Goal: Task Accomplishment & Management: Use online tool/utility

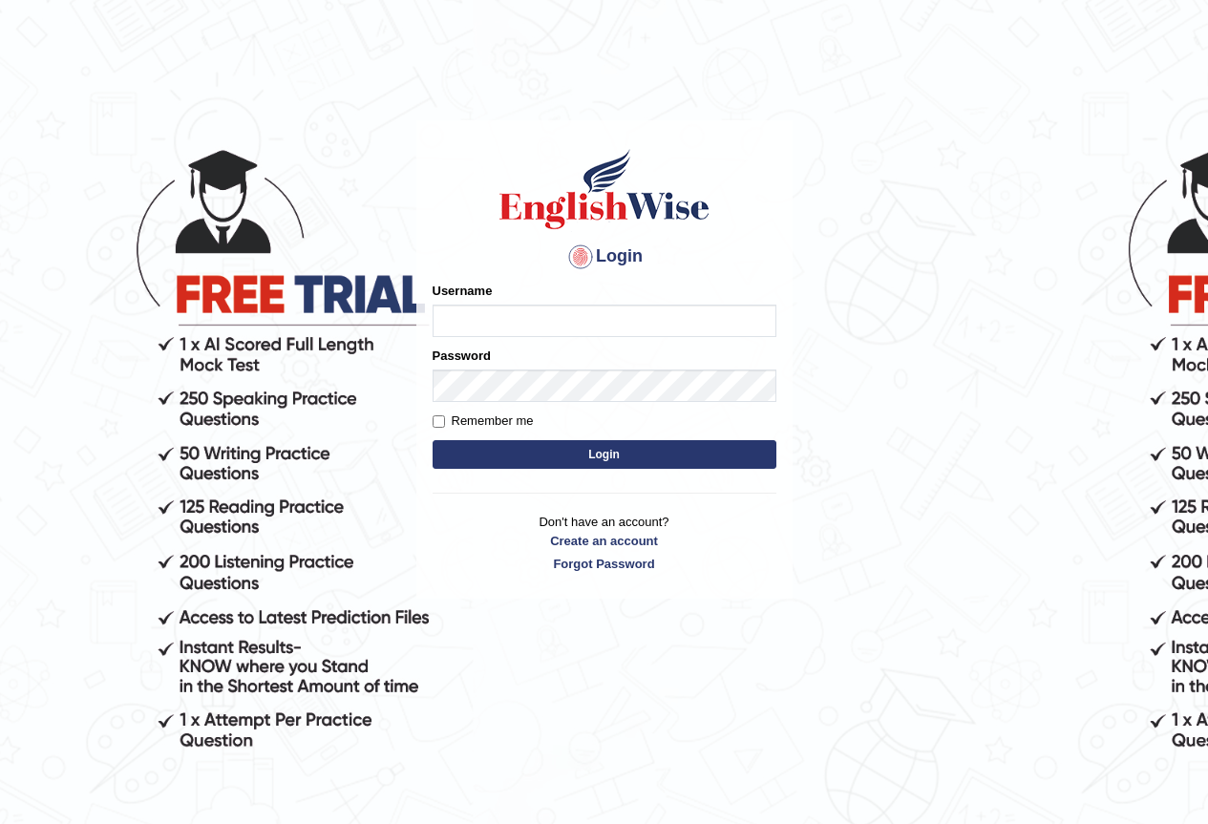
click at [738, 433] on form "Please fix the following errors: Username Password Remember me Login" at bounding box center [605, 378] width 344 height 192
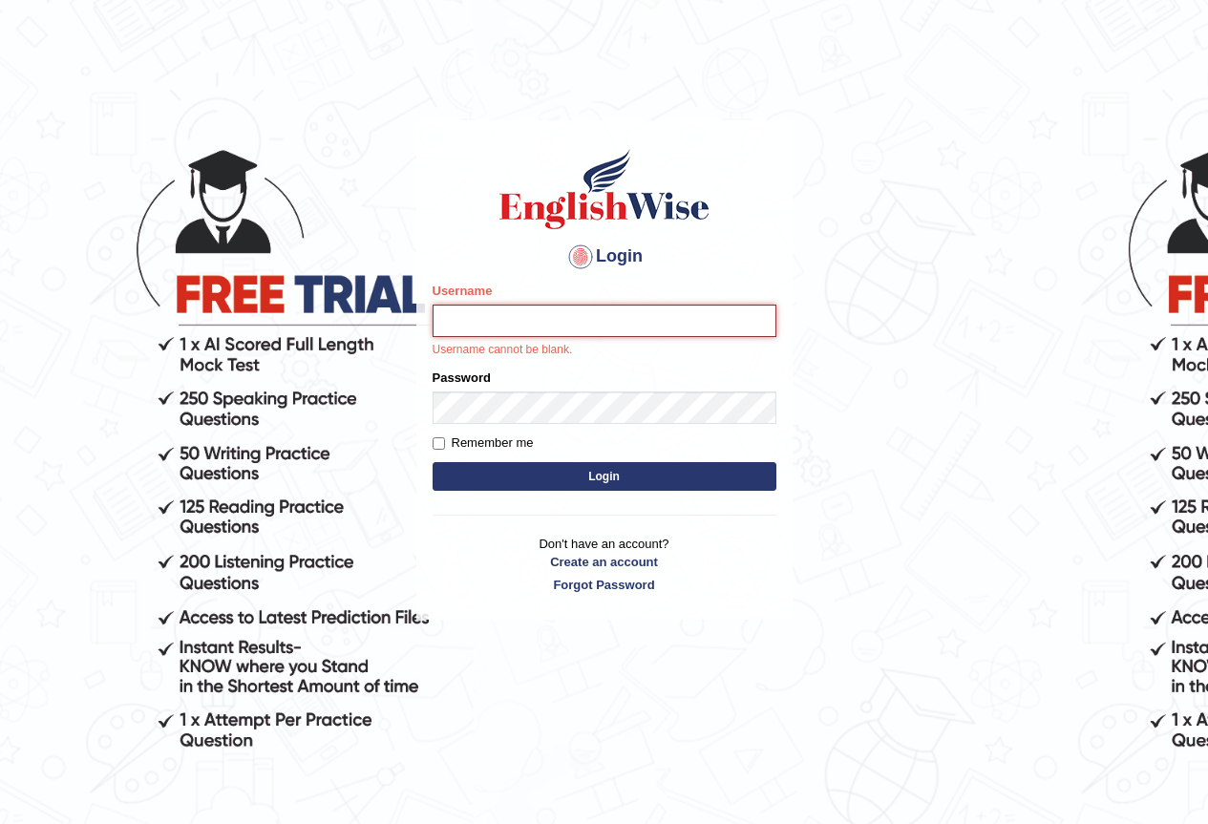
drag, startPoint x: 640, startPoint y: 322, endPoint x: 683, endPoint y: 268, distance: 68.6
click at [640, 314] on input "Username" at bounding box center [605, 321] width 344 height 32
type input "sanjeeta"
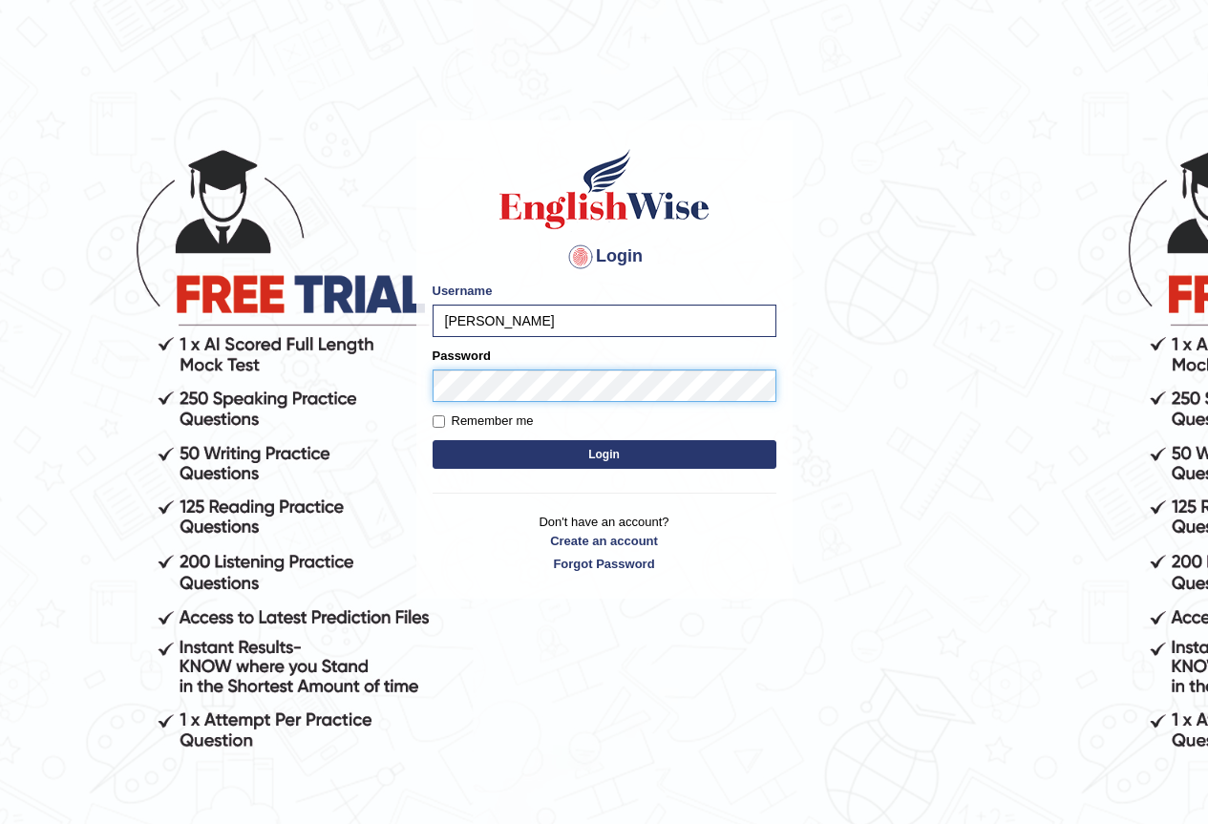
click at [433, 440] on button "Login" at bounding box center [605, 454] width 344 height 29
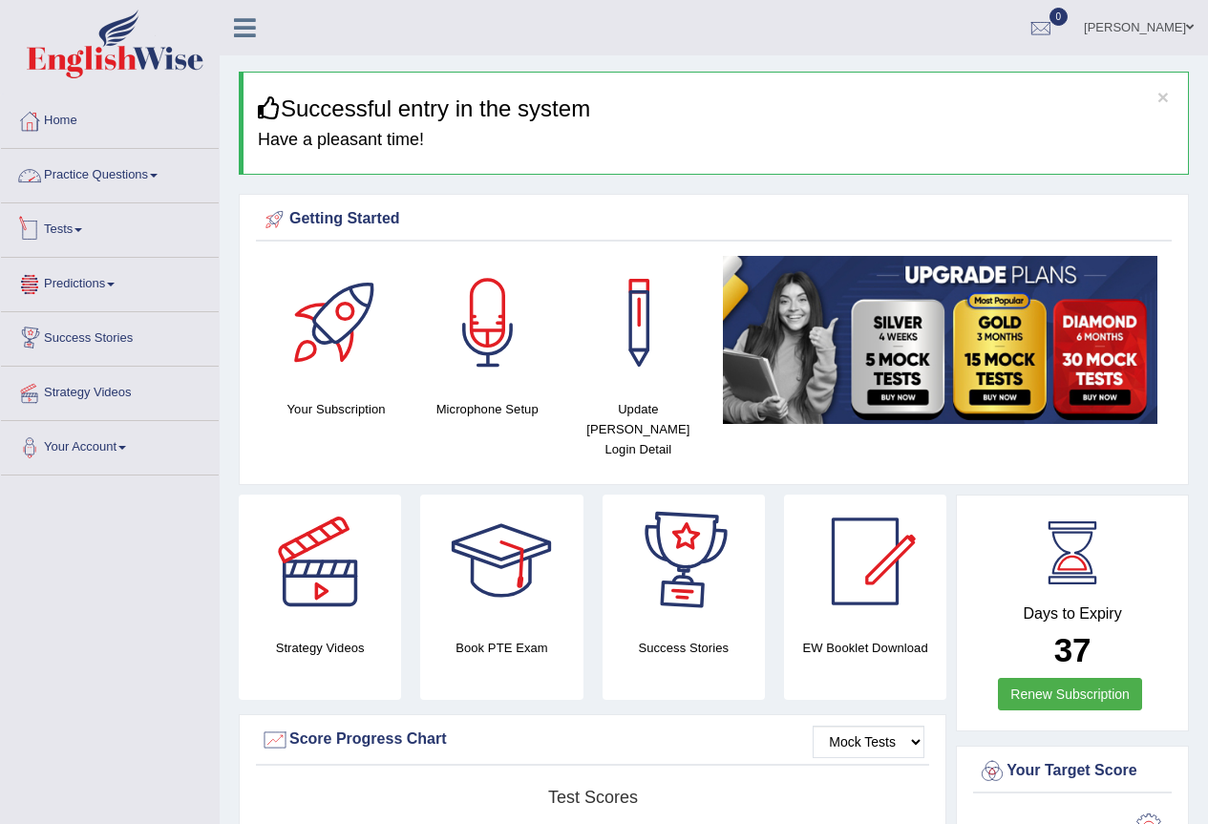
click at [134, 169] on link "Practice Questions" at bounding box center [110, 173] width 218 height 48
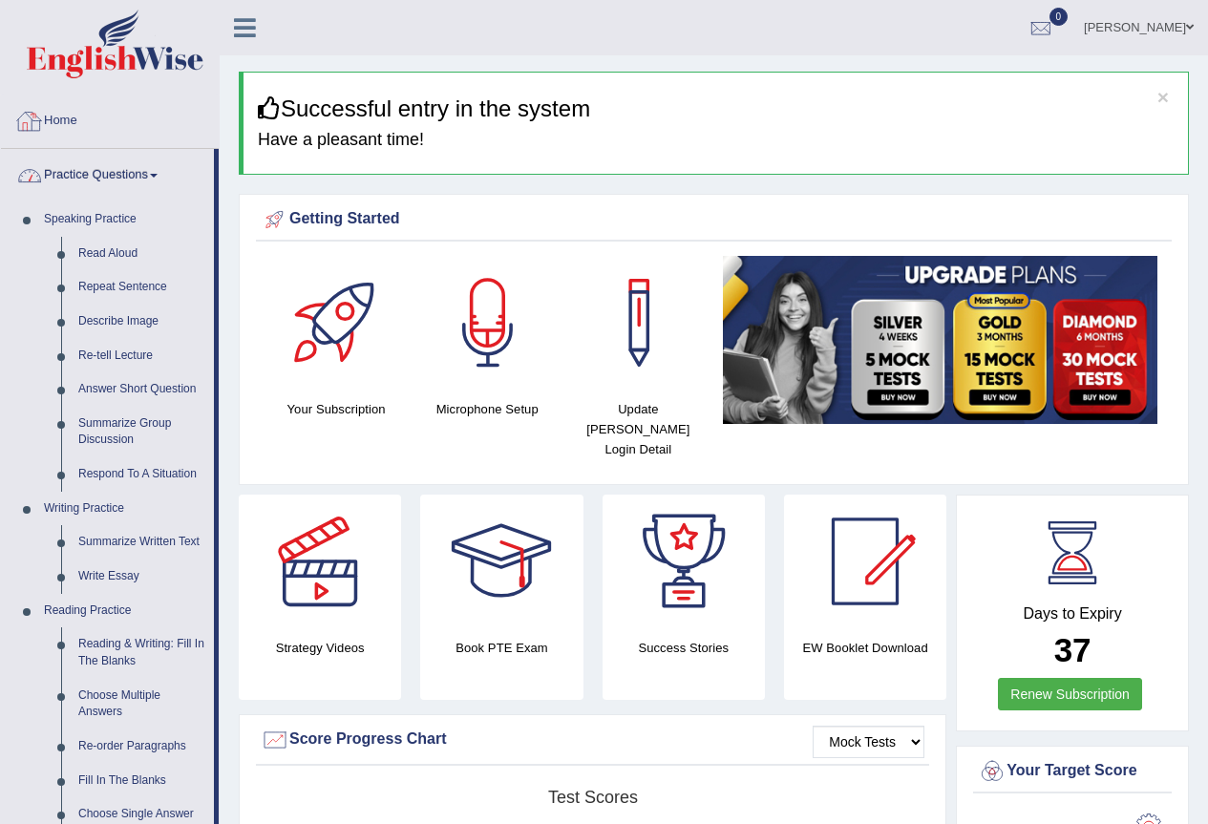
click at [80, 117] on link "Home" at bounding box center [110, 119] width 218 height 48
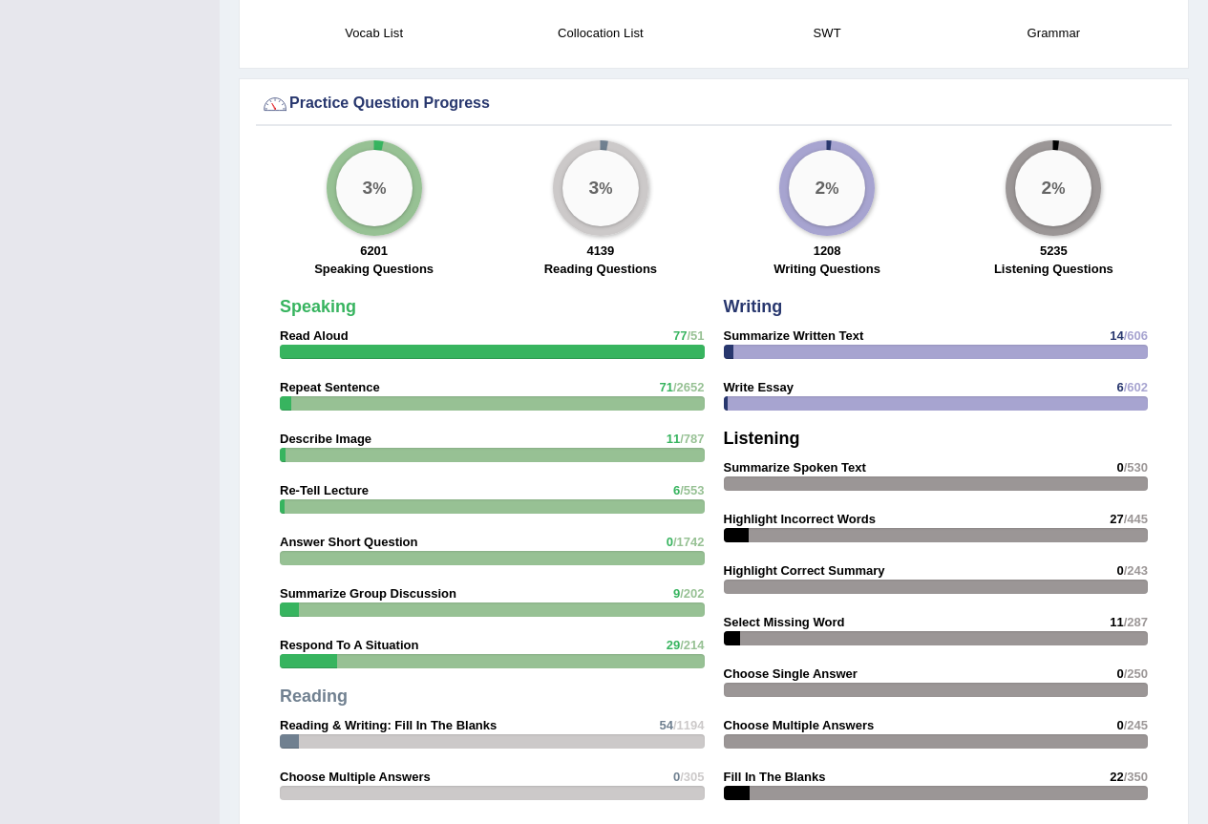
scroll to position [1528, 0]
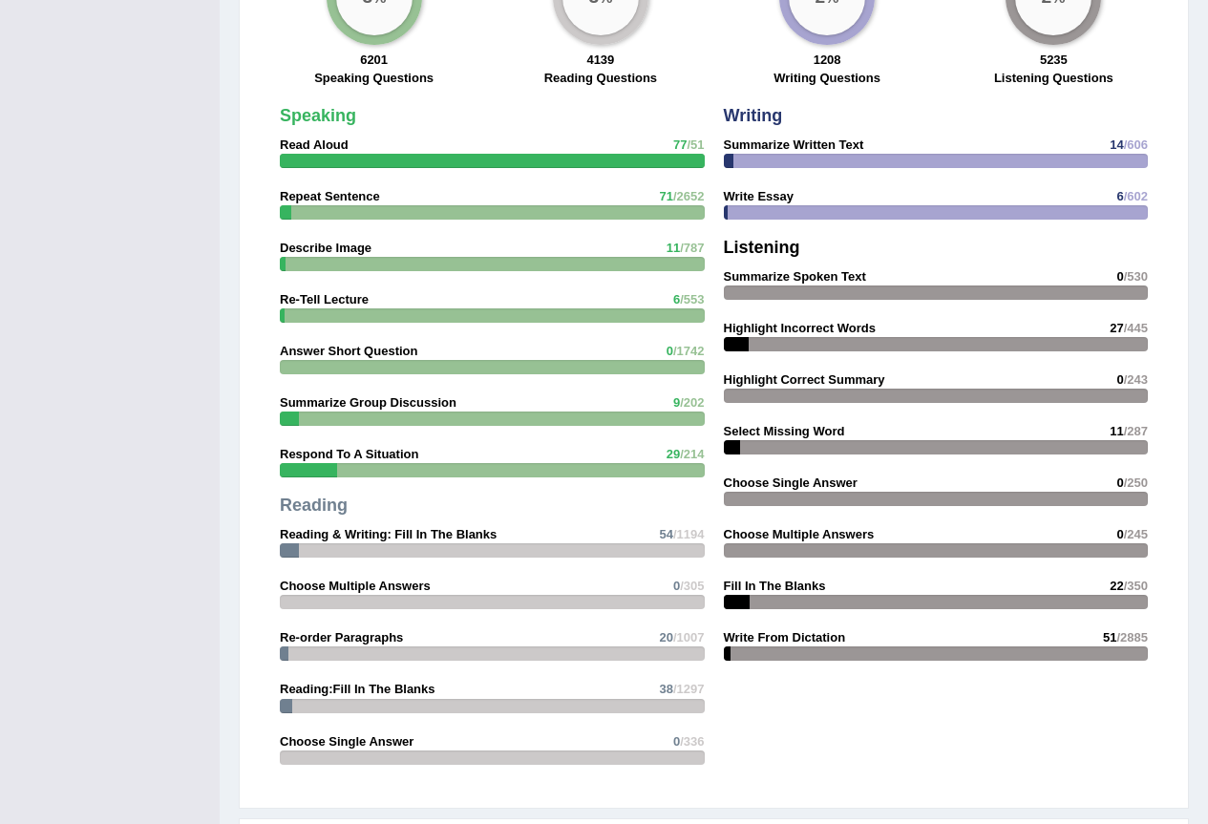
click at [456, 309] on div at bounding box center [492, 316] width 425 height 14
click at [436, 279] on div "Speaking Read Aloud 77 /51 Repeat Sentence 71 /2652 Describe Image 11 /787 Re-T…" at bounding box center [492, 440] width 444 height 687
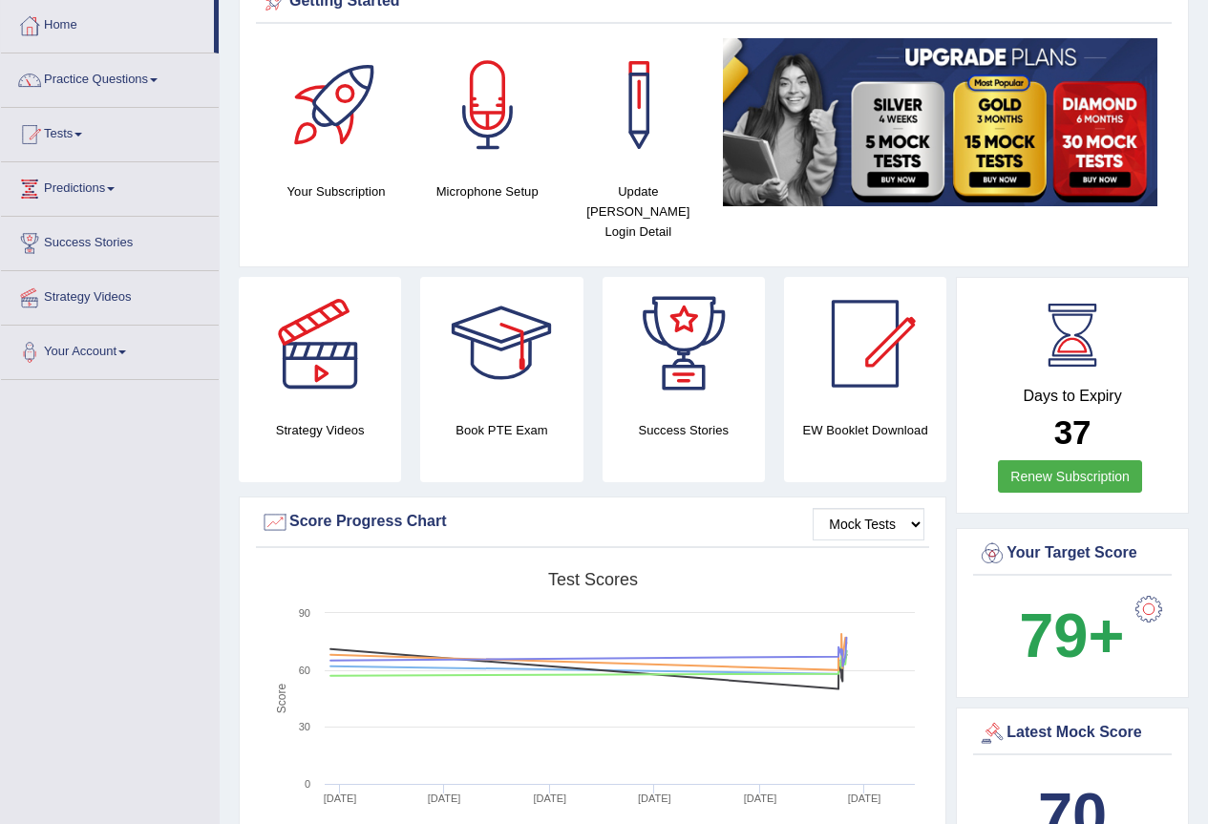
scroll to position [0, 0]
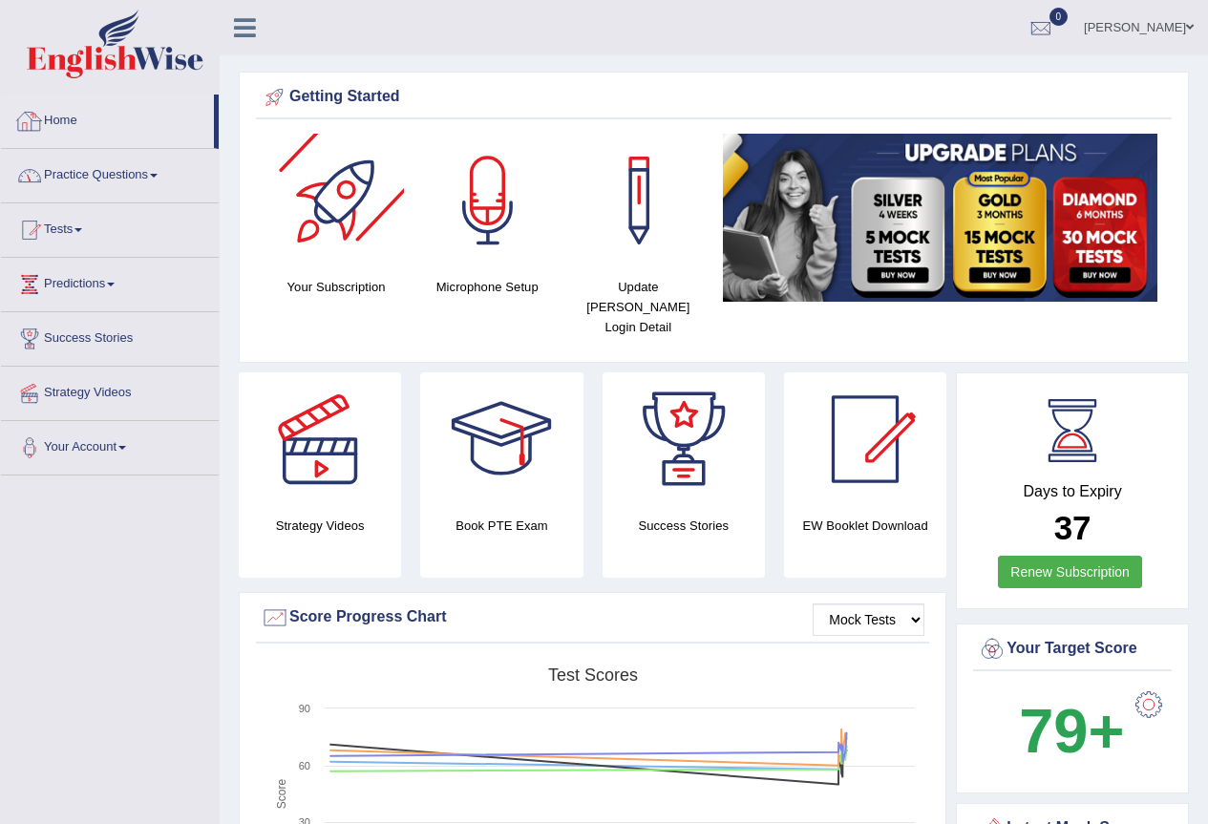
click at [161, 187] on link "Practice Questions" at bounding box center [110, 173] width 218 height 48
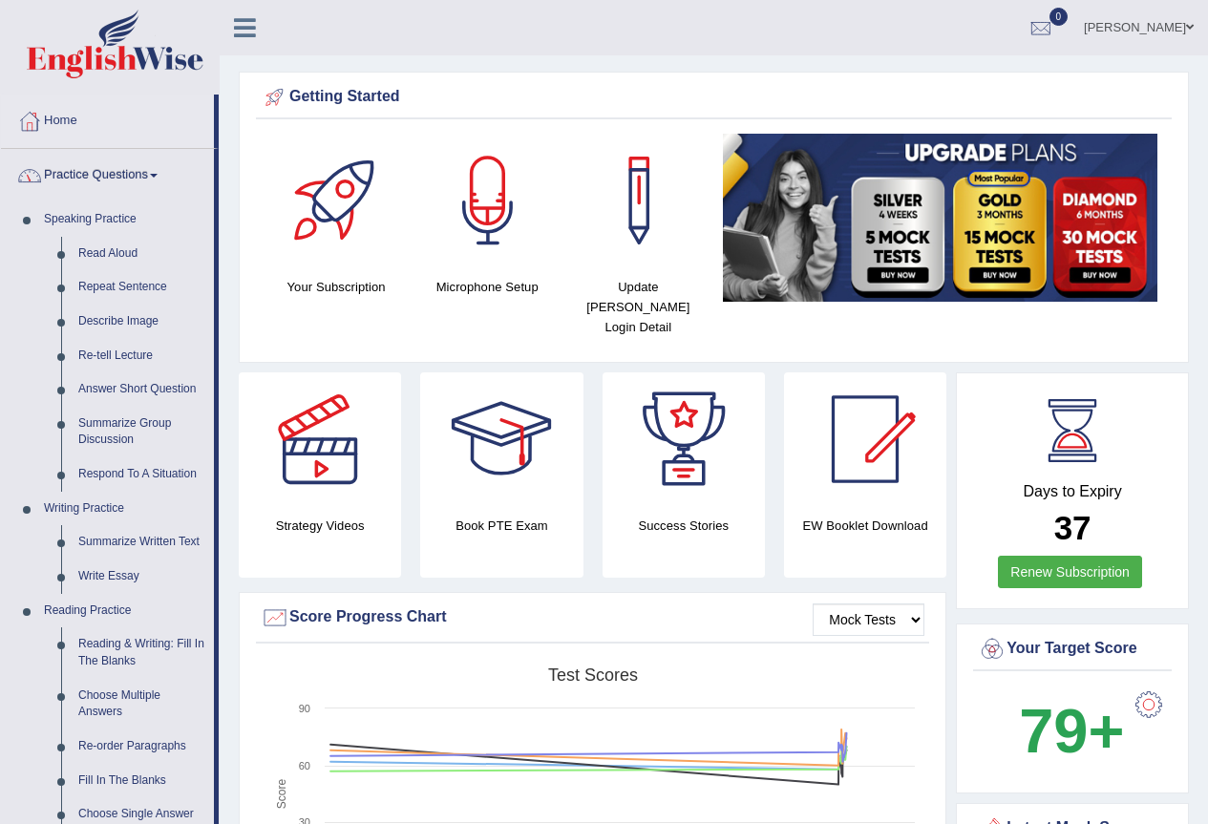
click at [106, 179] on link "Practice Questions" at bounding box center [107, 173] width 213 height 48
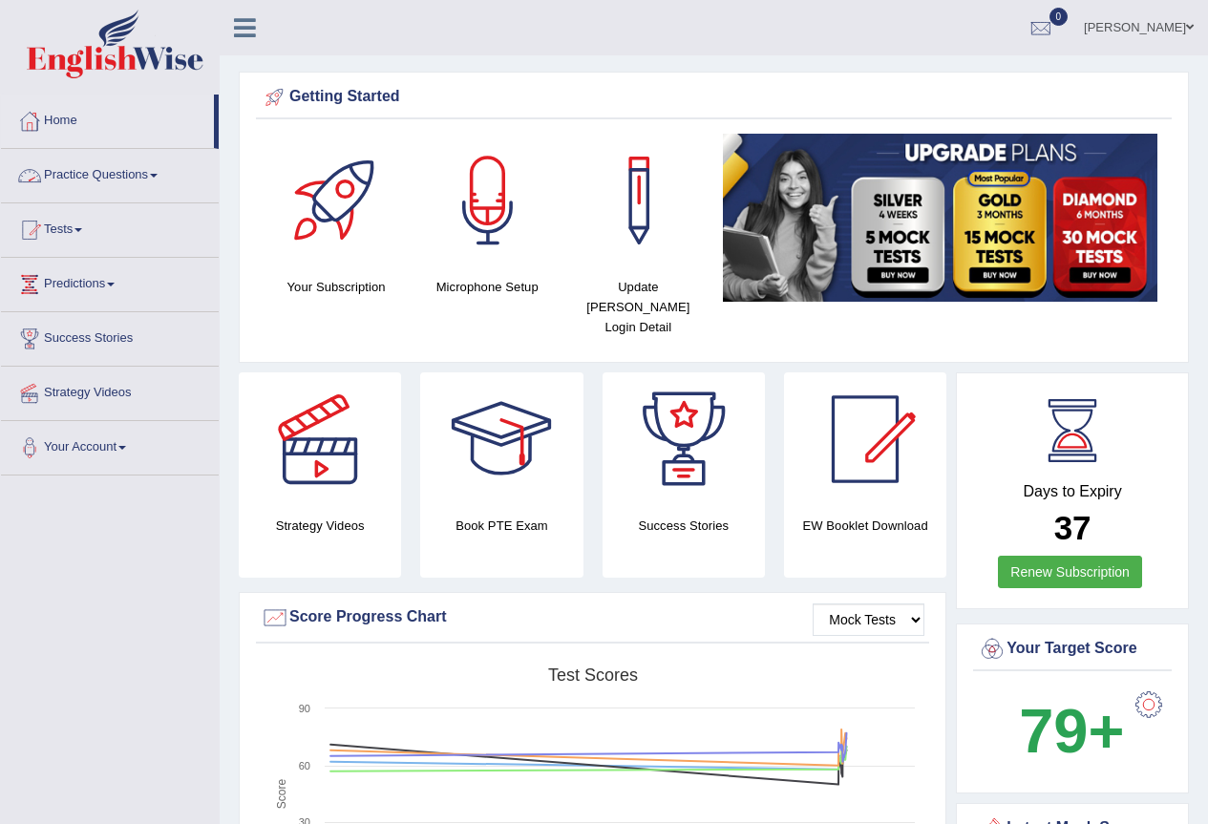
click at [106, 179] on link "Practice Questions" at bounding box center [110, 173] width 218 height 48
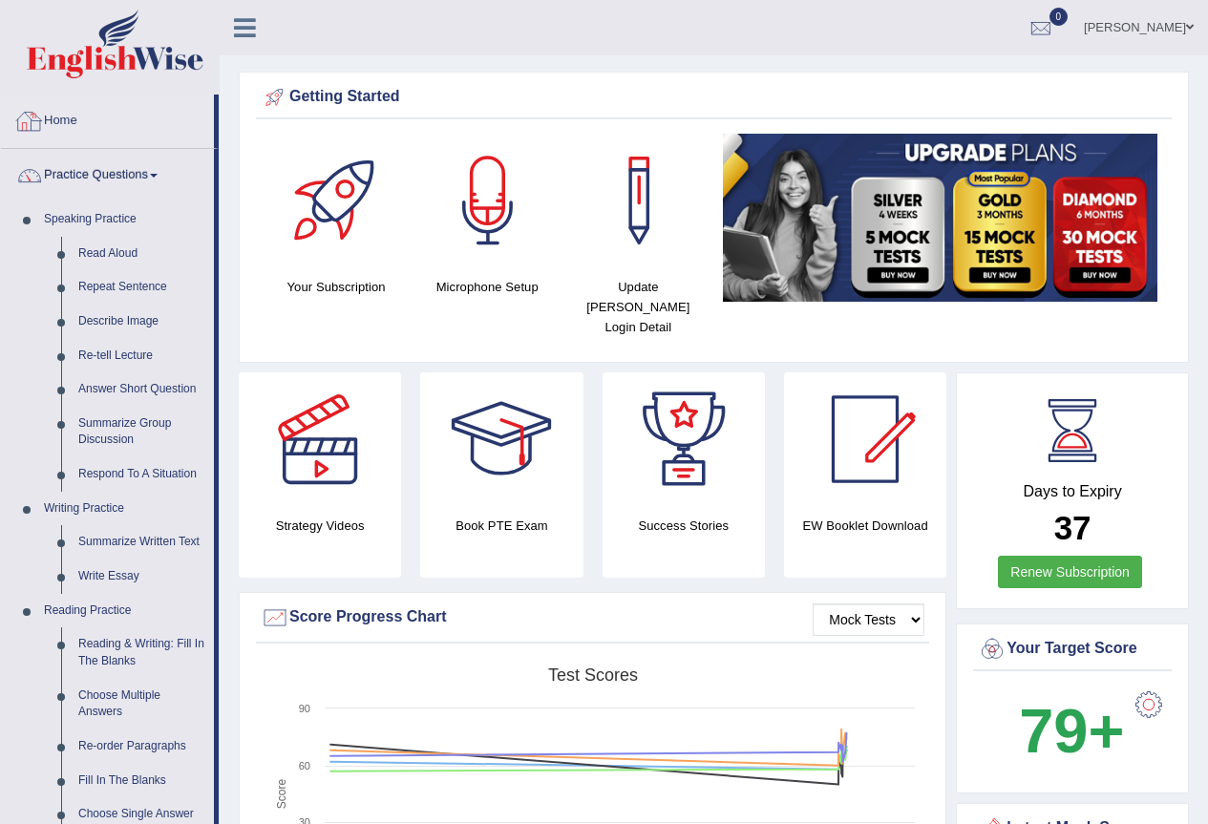
click at [71, 123] on link "Home" at bounding box center [107, 119] width 213 height 48
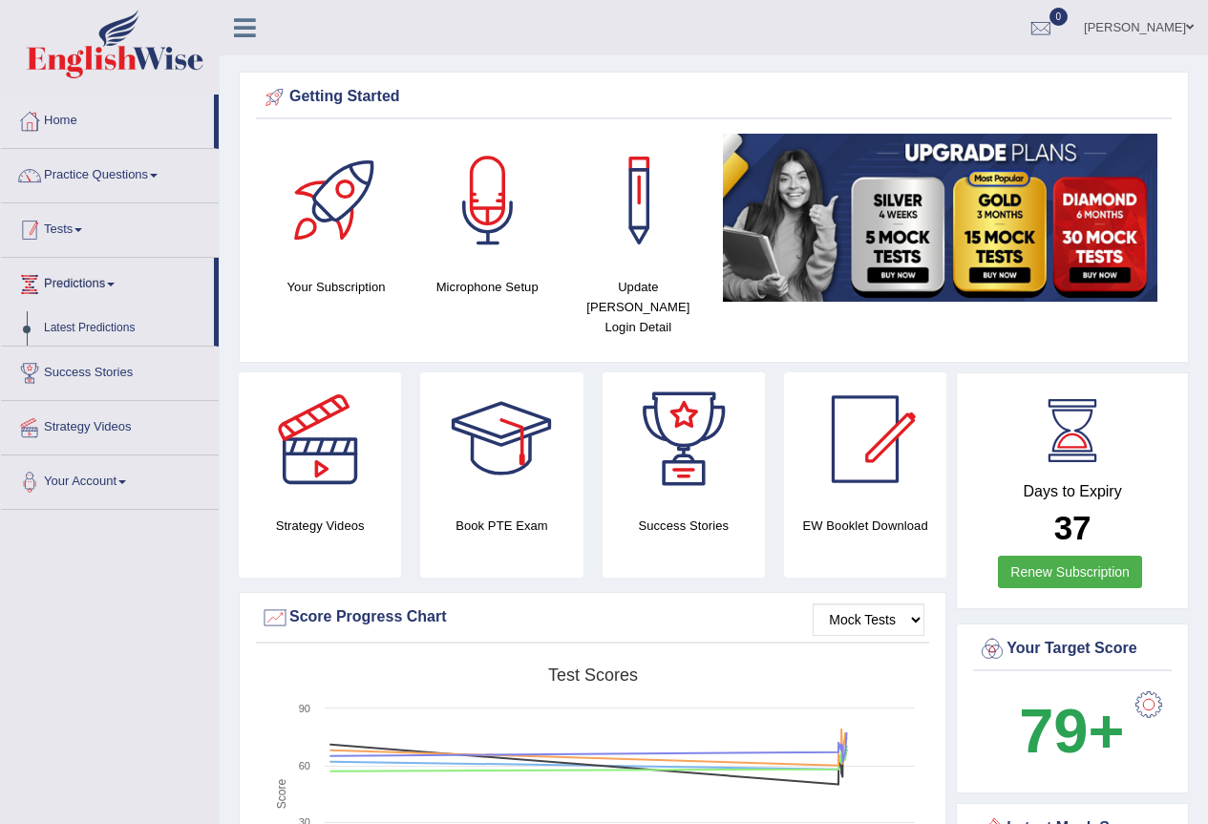
click at [101, 231] on link "Tests" at bounding box center [110, 227] width 218 height 48
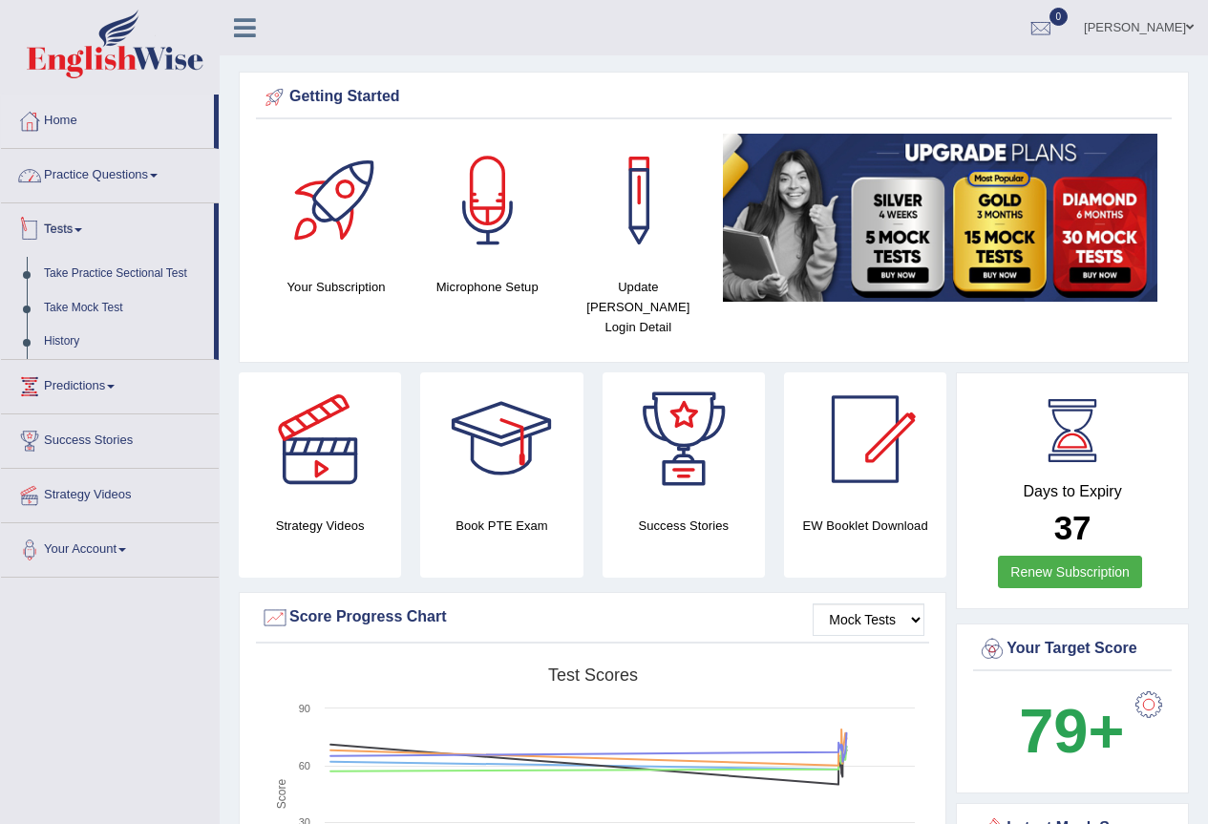
click at [110, 182] on link "Practice Questions" at bounding box center [110, 173] width 218 height 48
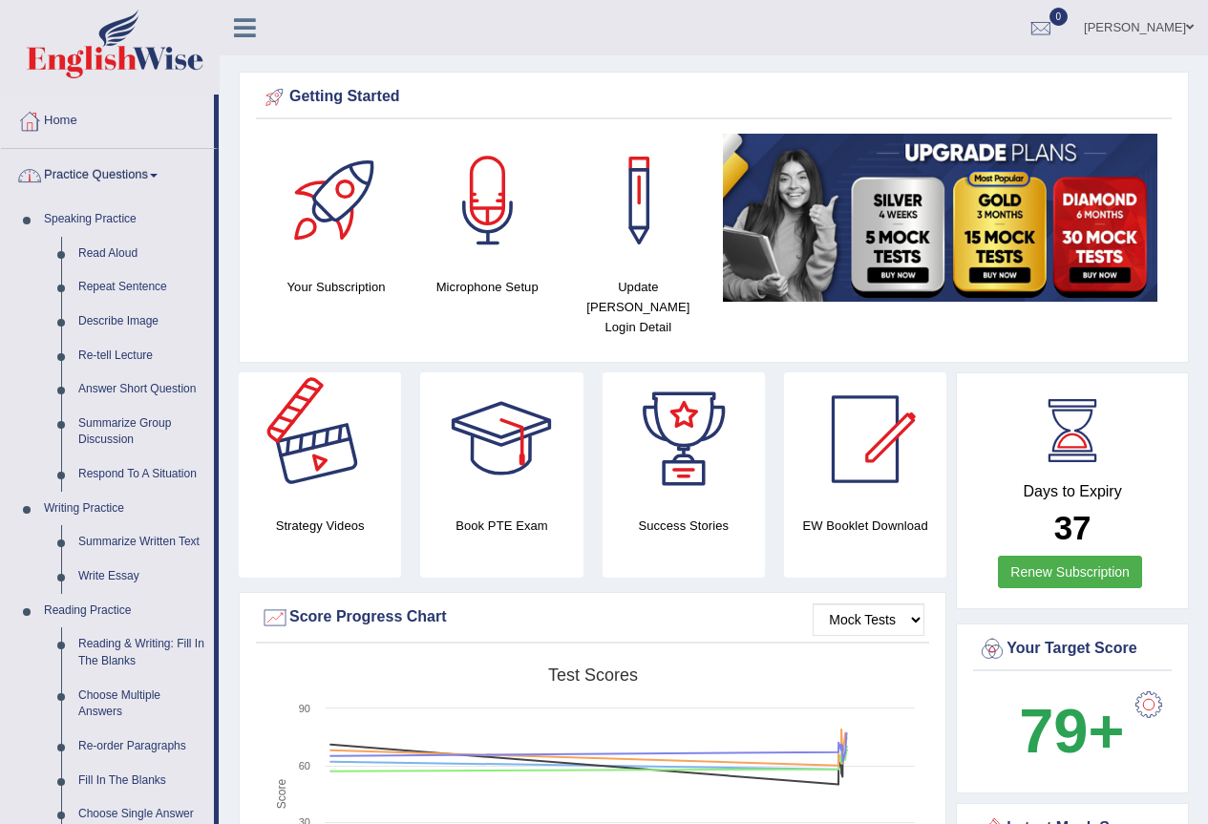
click at [146, 185] on link "Practice Questions" at bounding box center [107, 173] width 213 height 48
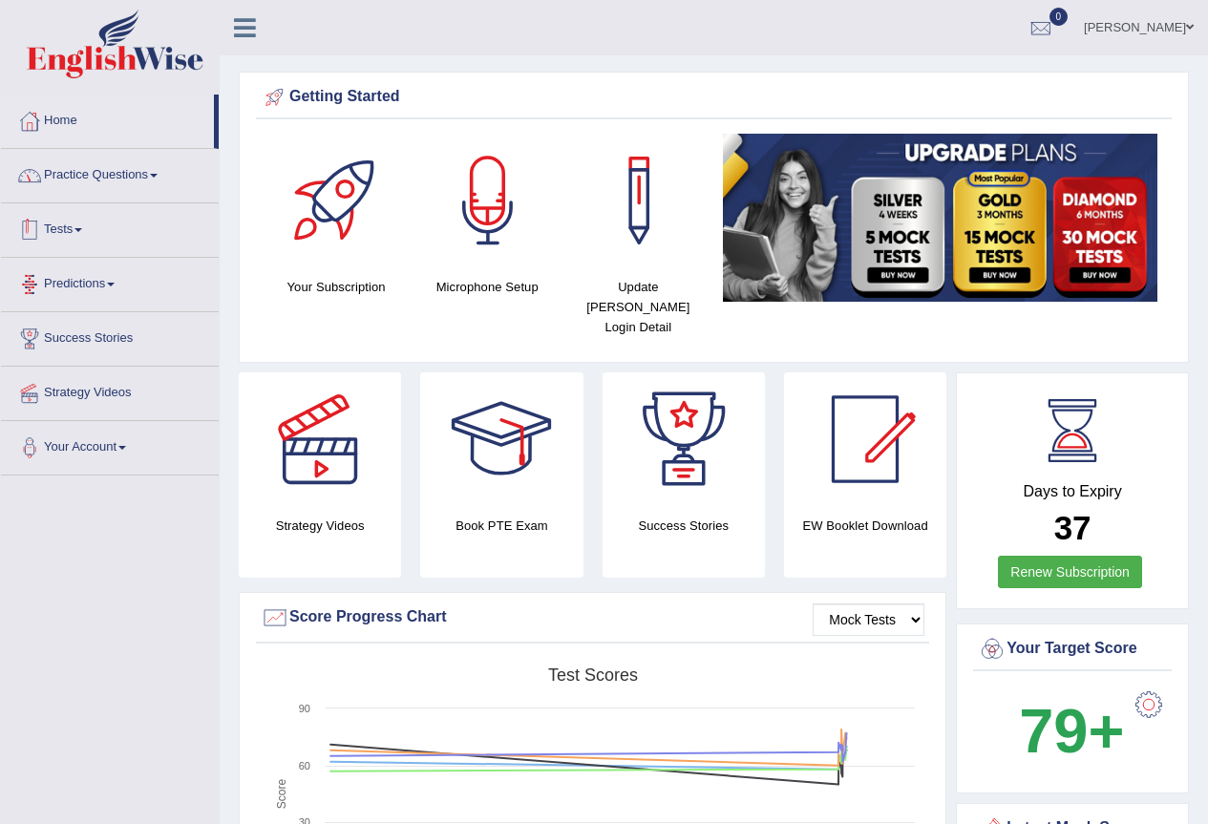
click at [65, 224] on link "Tests" at bounding box center [110, 227] width 218 height 48
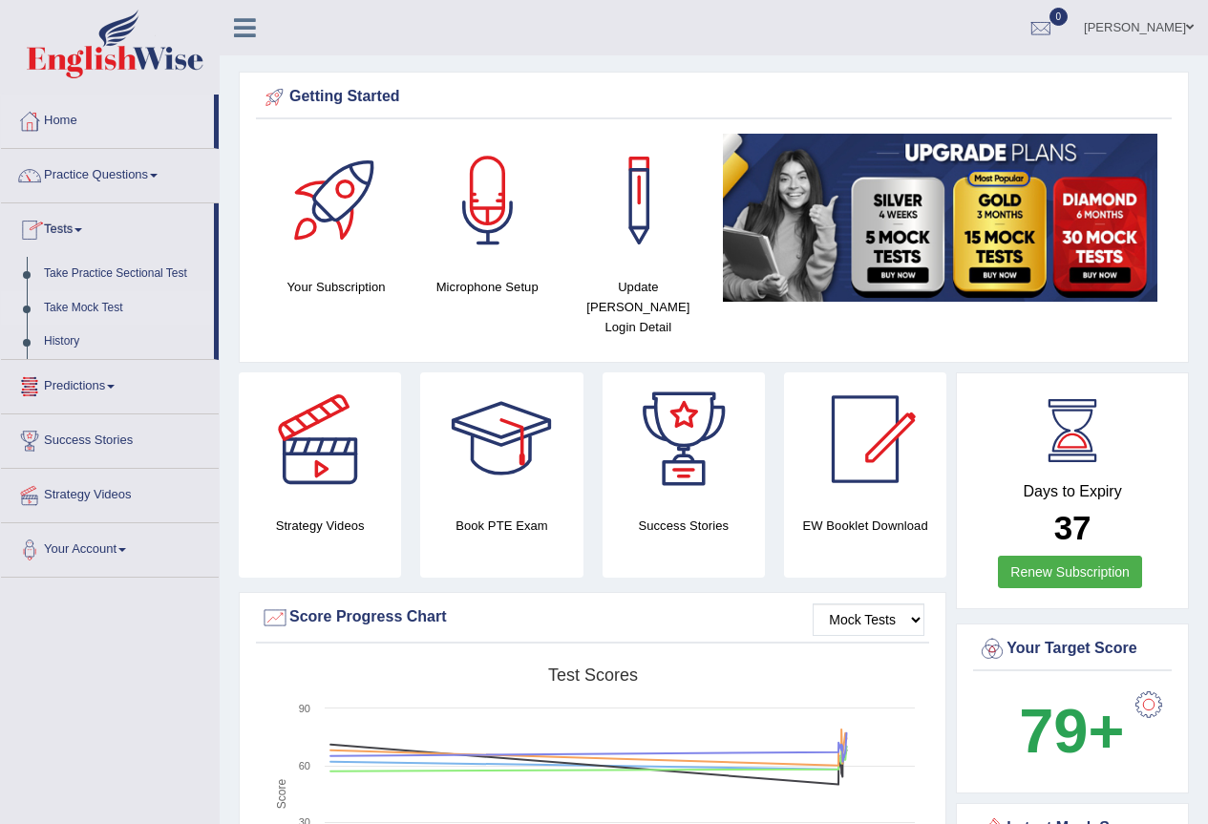
click at [96, 311] on link "Take Mock Test" at bounding box center [124, 308] width 179 height 34
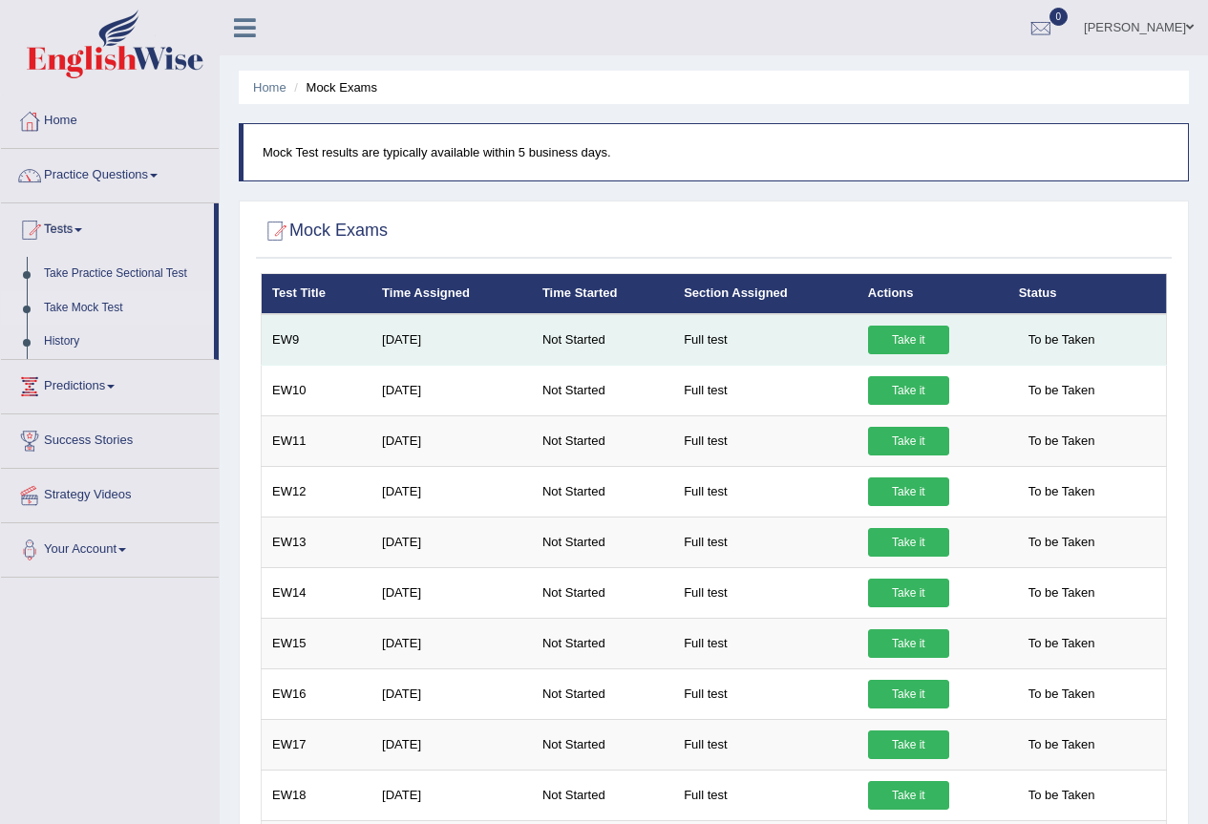
click at [929, 348] on link "Take it" at bounding box center [908, 340] width 81 height 29
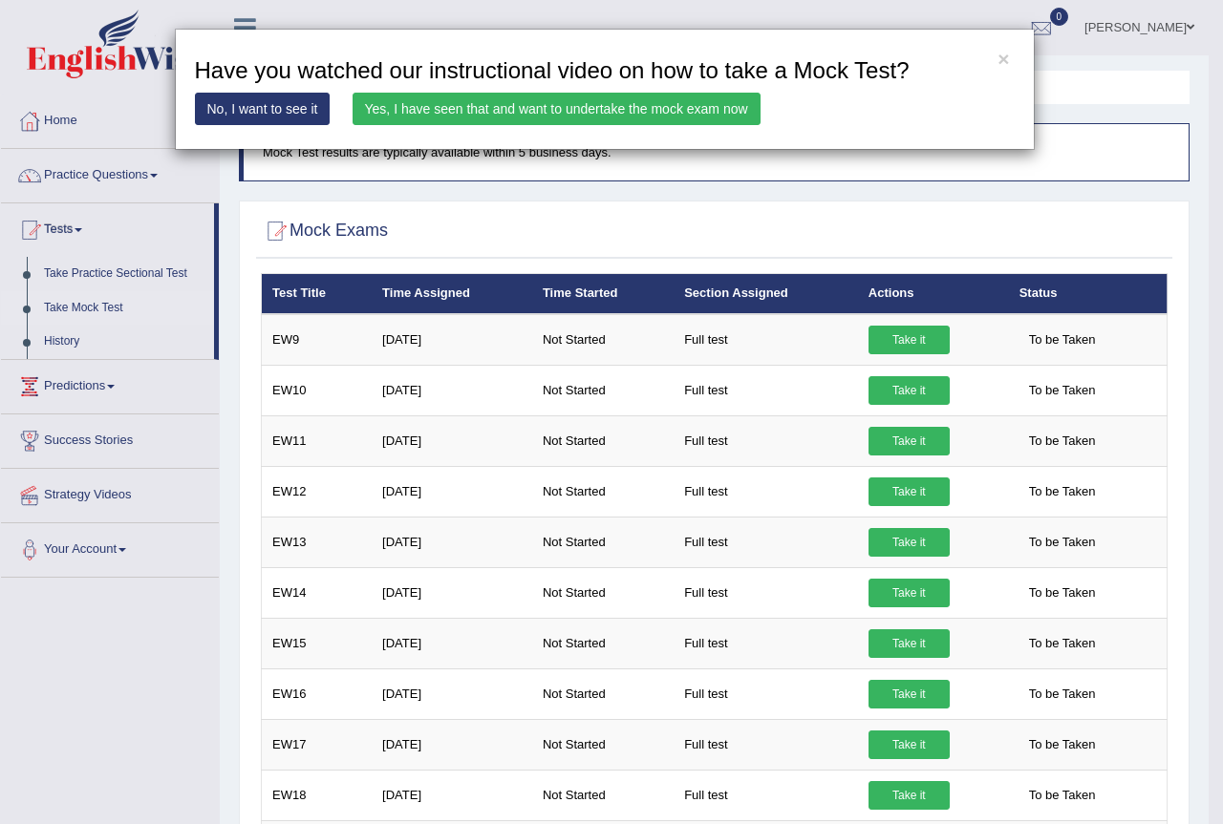
click at [582, 109] on link "Yes, I have seen that and want to undertake the mock exam now" at bounding box center [556, 109] width 408 height 32
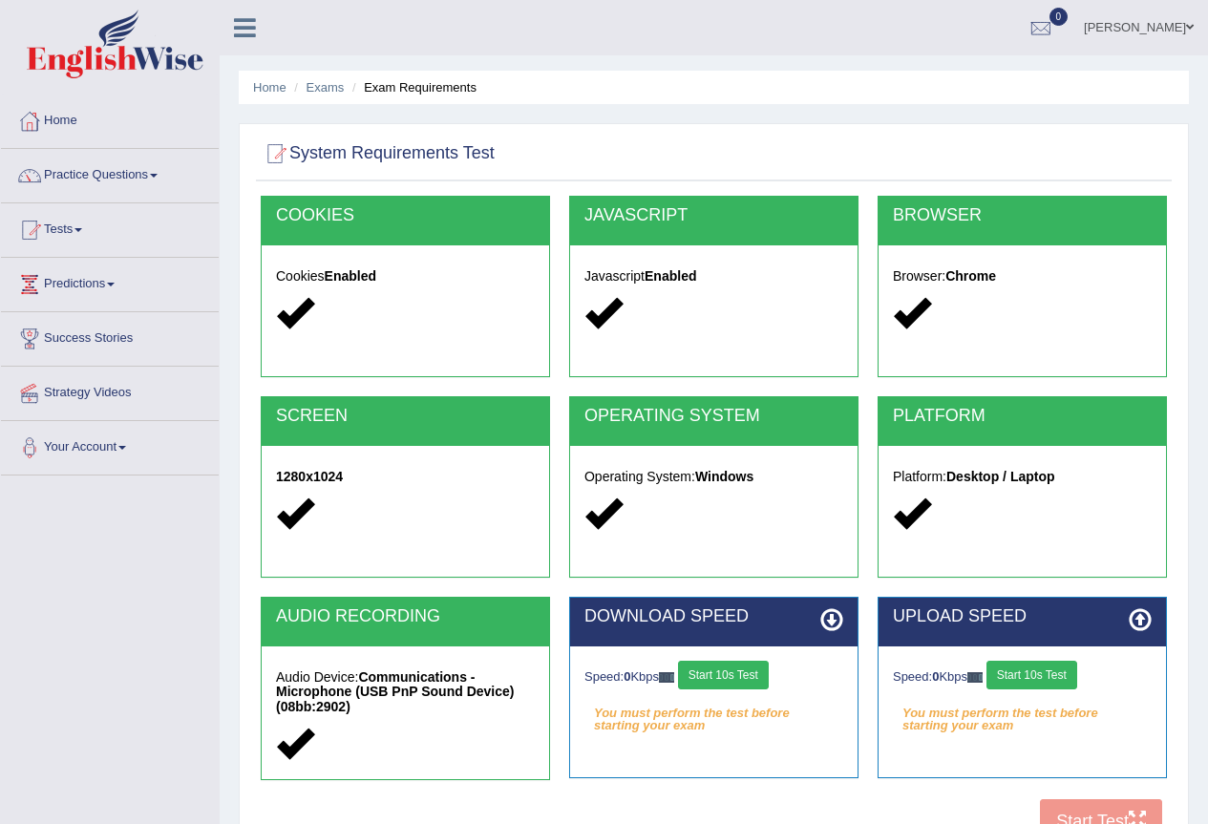
click at [408, 286] on div "Cookies Enabled" at bounding box center [406, 297] width 288 height 104
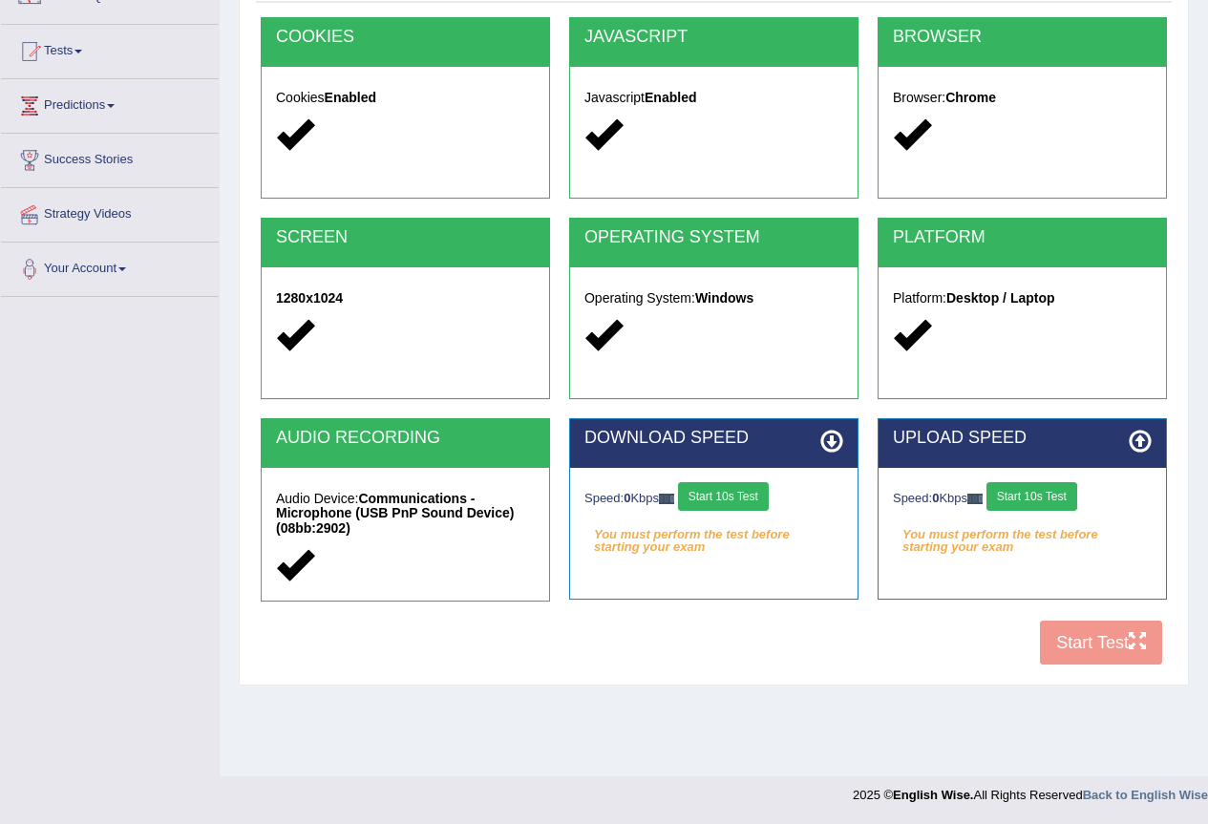
click at [752, 506] on button "Start 10s Test" at bounding box center [723, 496] width 91 height 29
click at [1046, 510] on div "Speed: 0 Kbps Start 10s Test" at bounding box center [1022, 498] width 259 height 33
click at [1053, 508] on button "Start 10s Test" at bounding box center [1032, 496] width 91 height 29
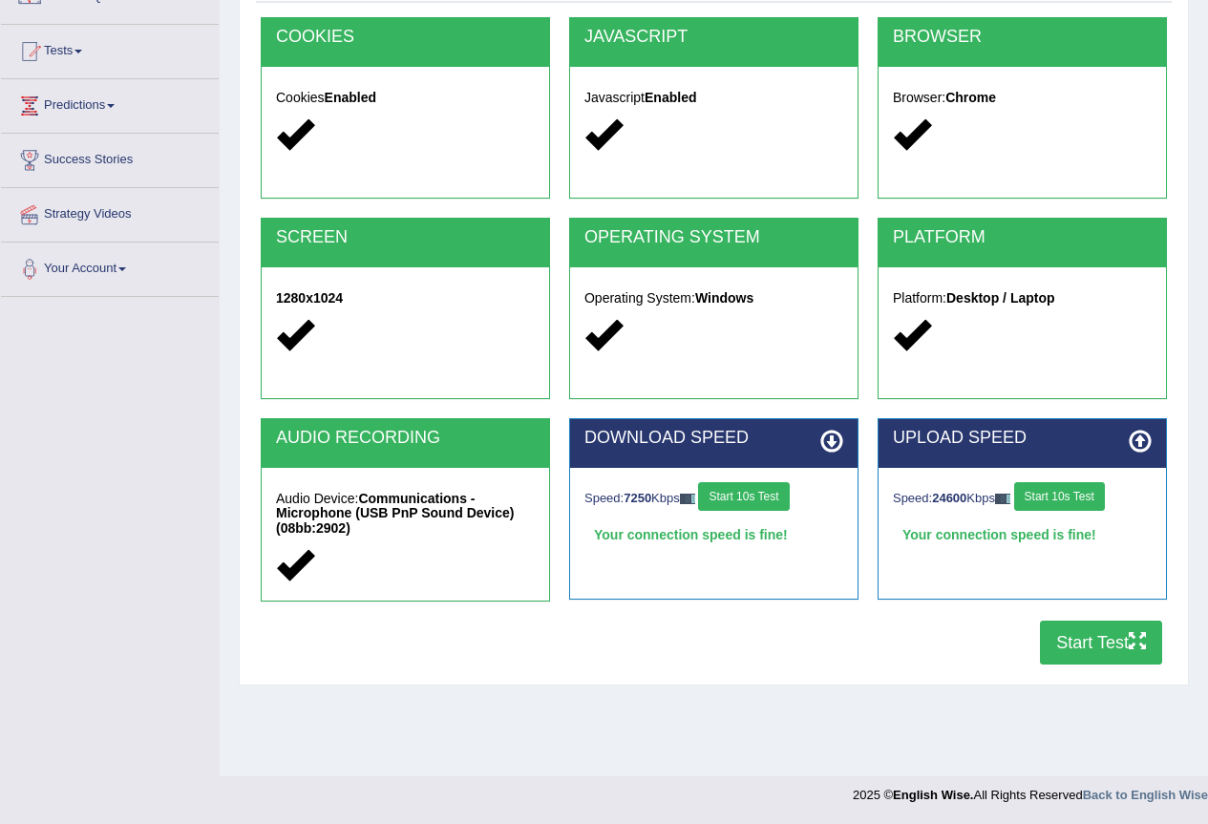
click at [1079, 652] on button "Start Test" at bounding box center [1101, 643] width 122 height 44
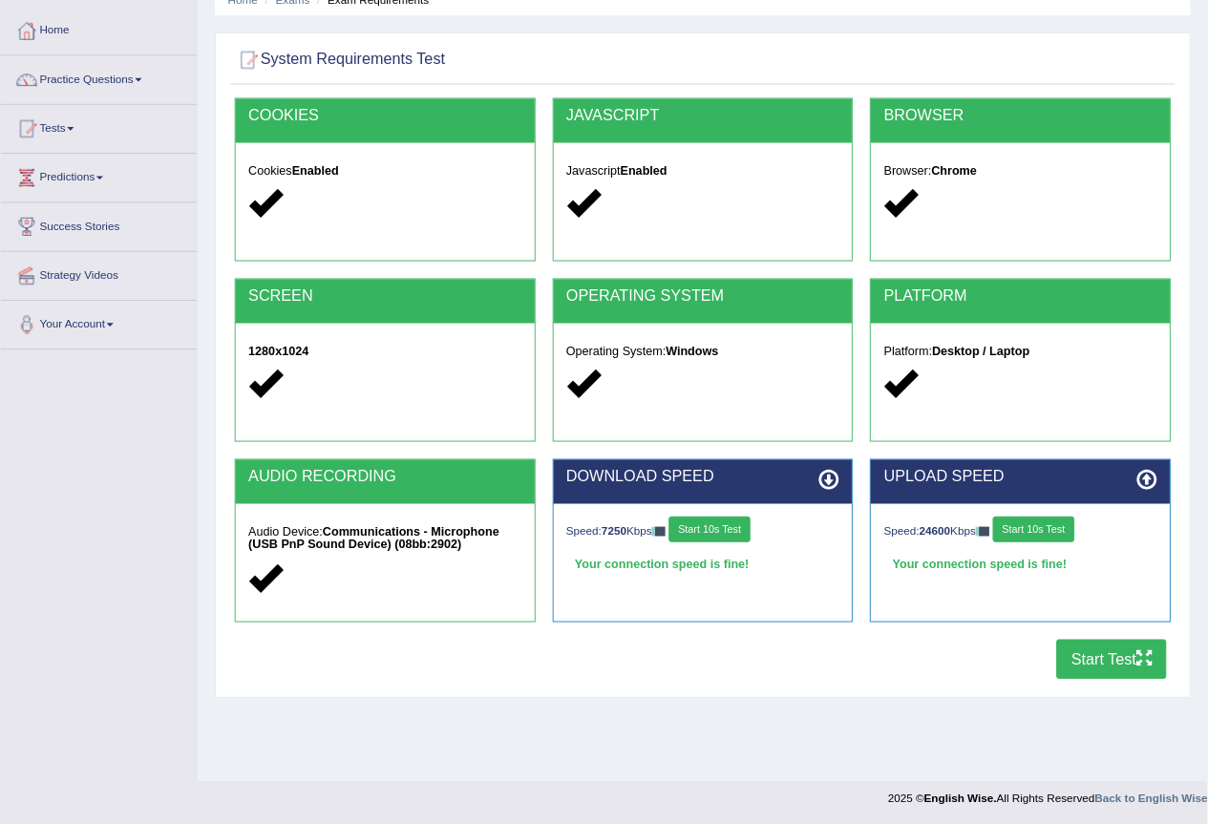
scroll to position [0, 0]
